Goal: Task Accomplishment & Management: Manage account settings

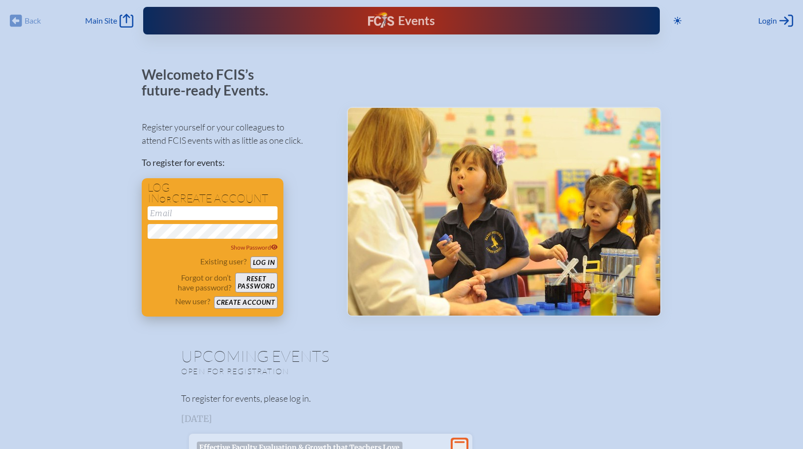
type input "[EMAIL_ADDRESS][DOMAIN_NAME]"
click at [265, 265] on button "Log in" at bounding box center [263, 262] width 27 height 12
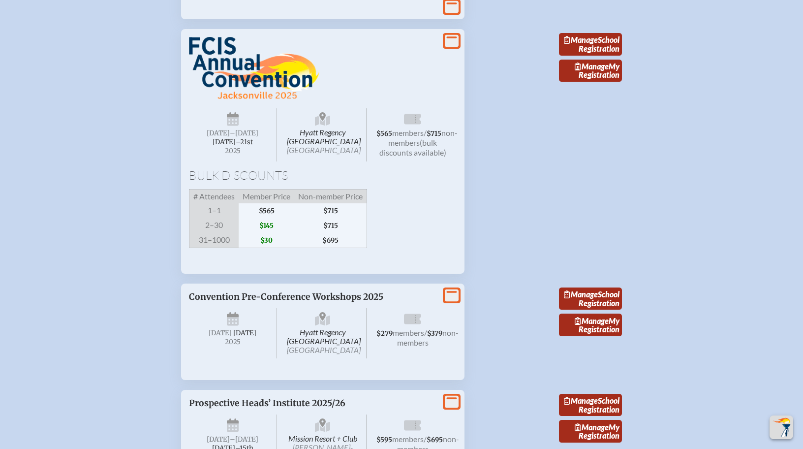
scroll to position [1707, 0]
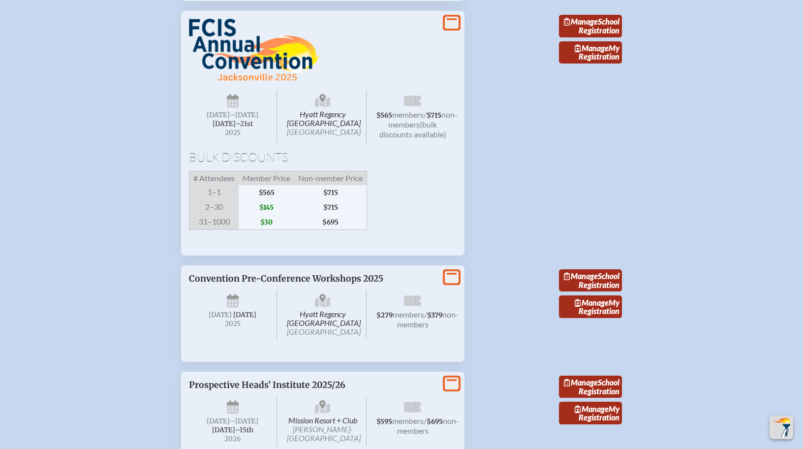
click at [224, 82] on img at bounding box center [254, 50] width 130 height 63
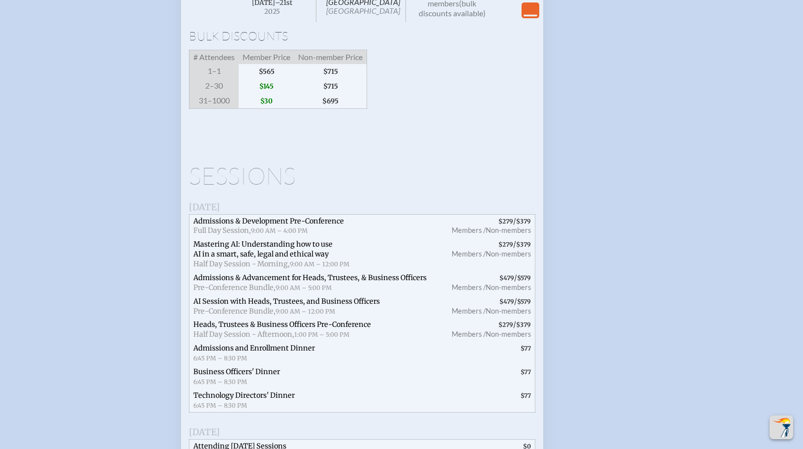
scroll to position [1844, 0]
